Goal: Transaction & Acquisition: Purchase product/service

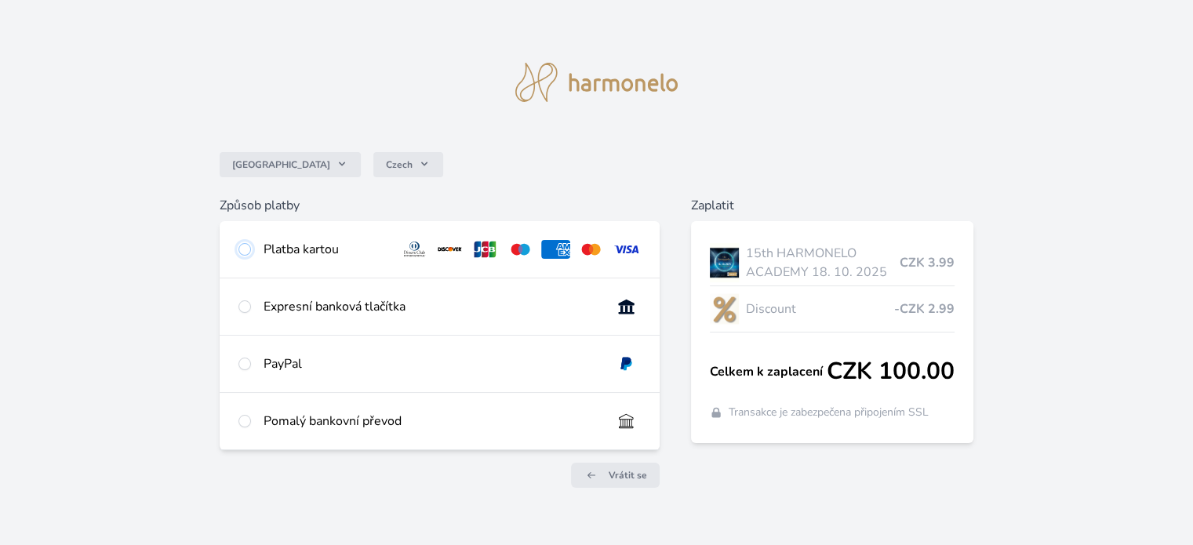
click at [248, 246] on input "radio" at bounding box center [244, 249] width 13 height 13
radio input "true"
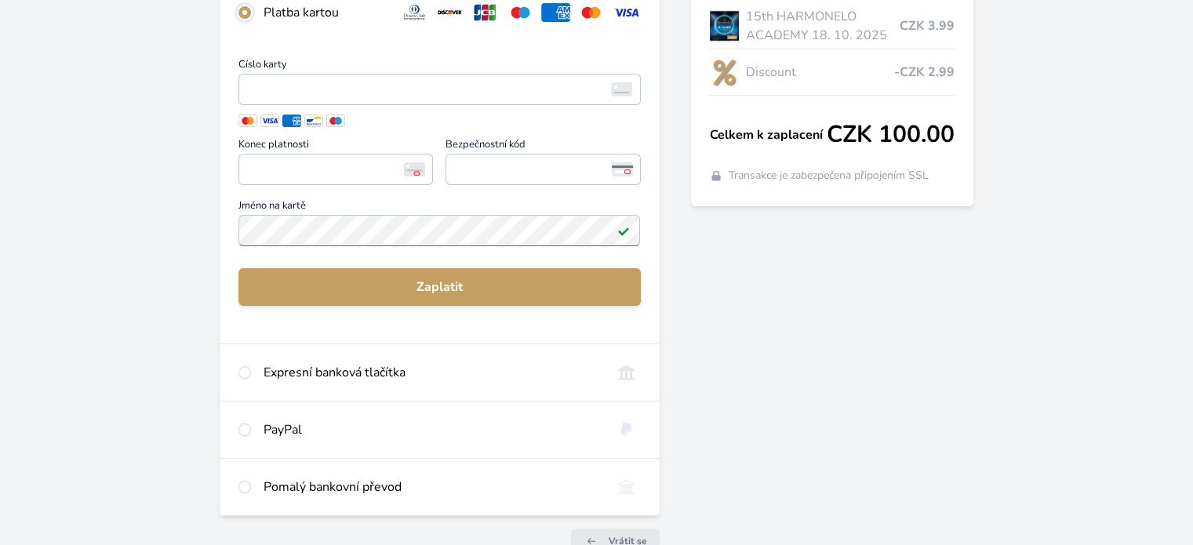
scroll to position [169, 0]
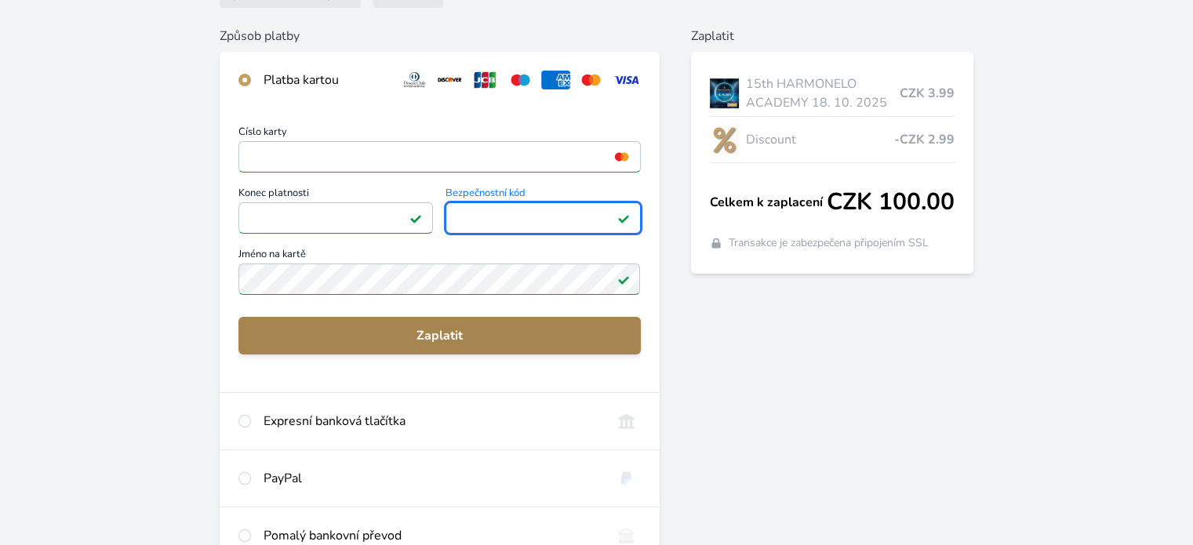
click at [375, 348] on button "Zaplatit" at bounding box center [439, 336] width 402 height 38
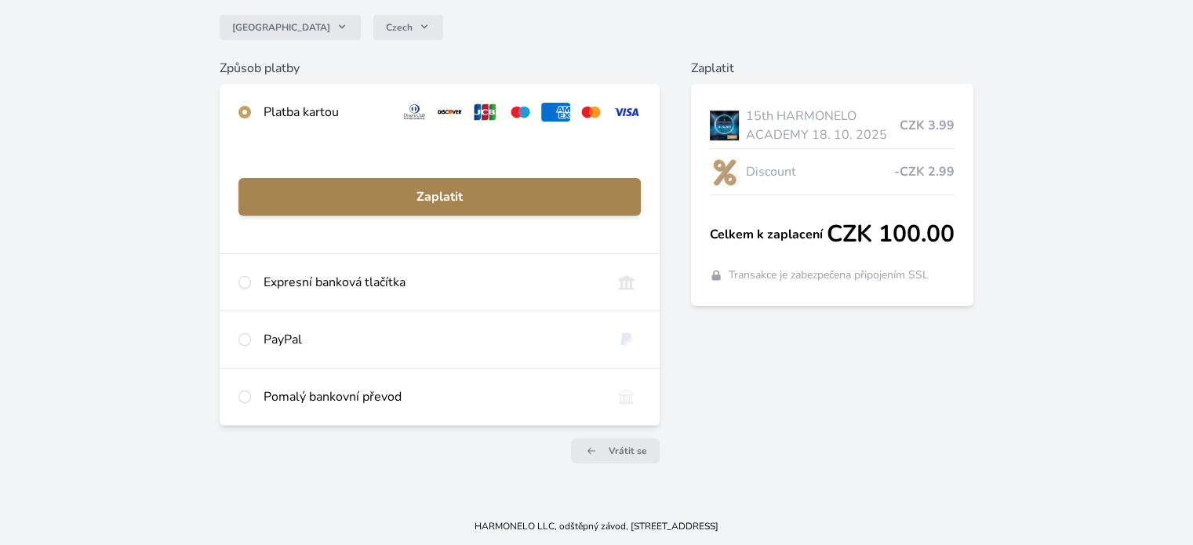
scroll to position [136, 0]
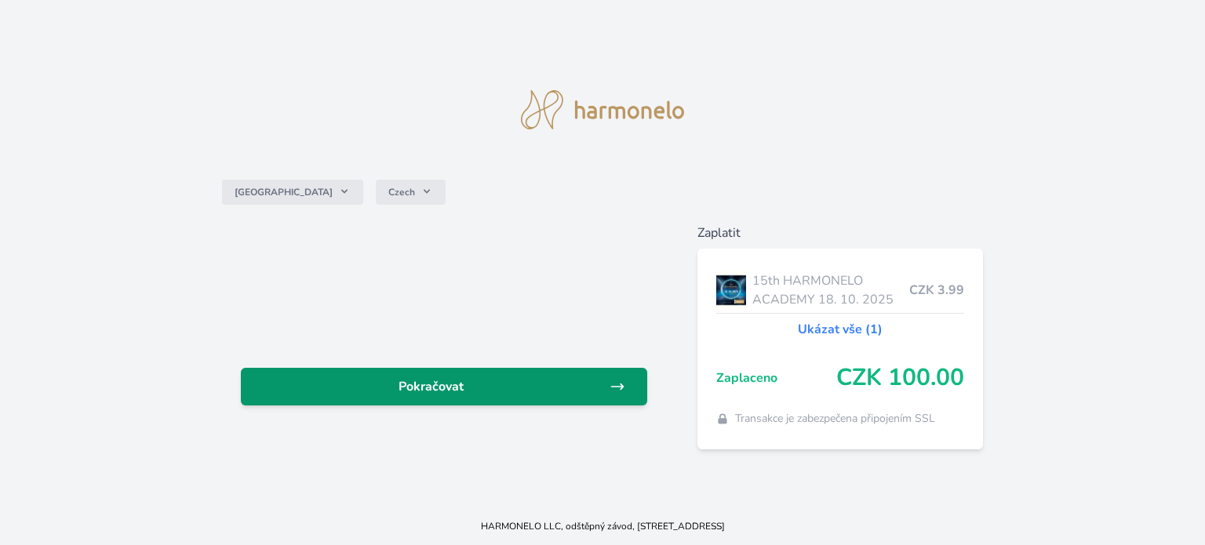
click at [438, 391] on span "Pokračovat" at bounding box center [431, 386] width 356 height 19
